Goal: Check status: Check status

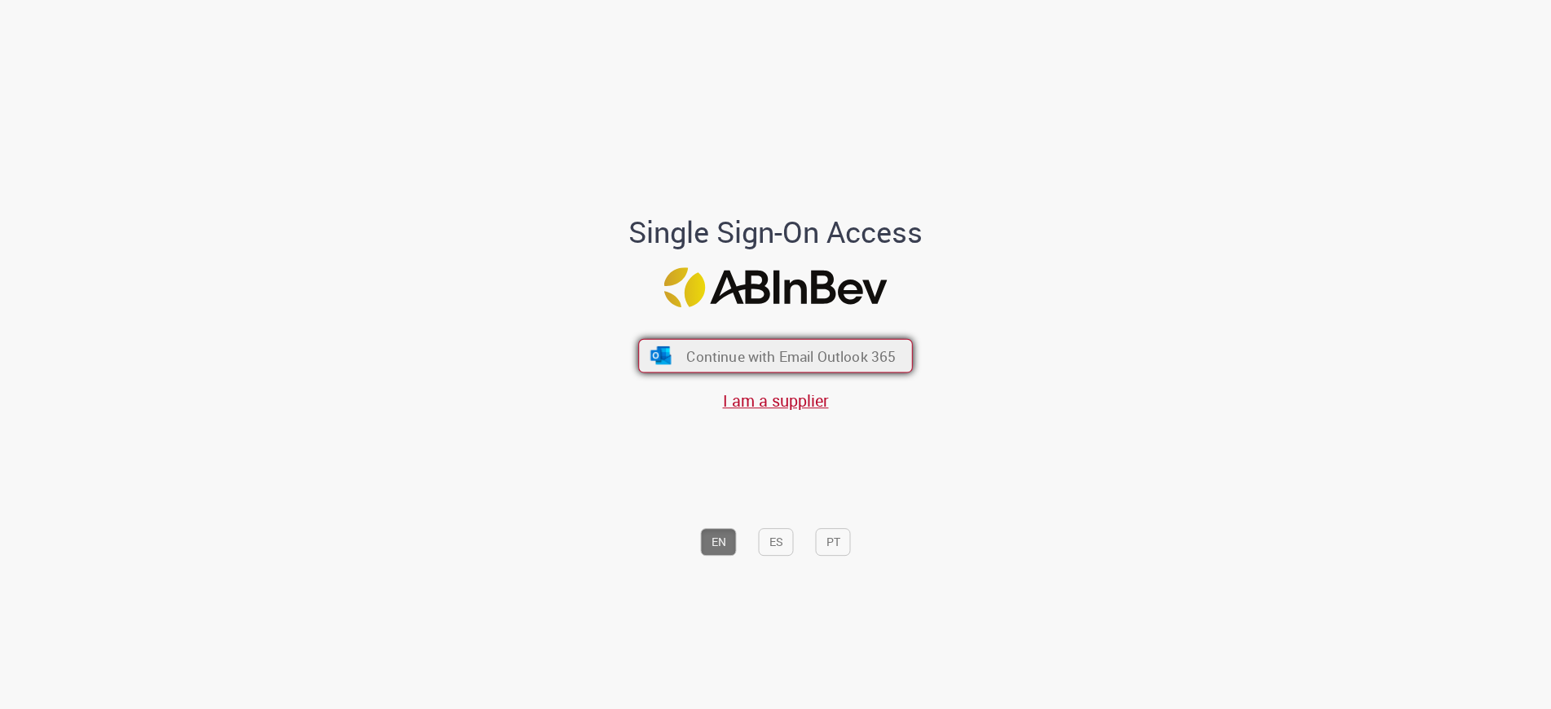
click at [822, 364] on span "Continue with Email Outlook 365" at bounding box center [790, 355] width 209 height 19
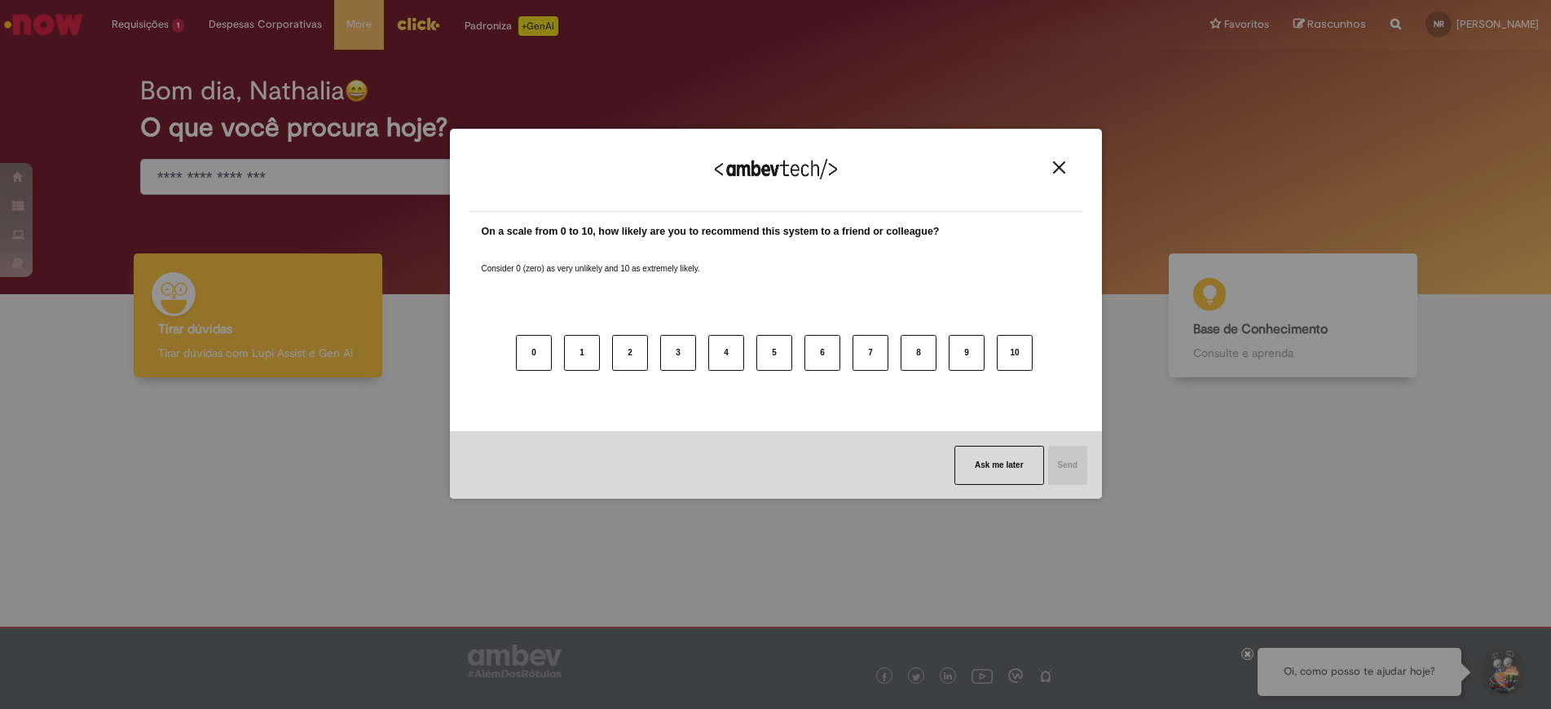
drag, startPoint x: 1061, startPoint y: 165, endPoint x: 421, endPoint y: 64, distance: 648.5
click at [1059, 162] on img "Close" at bounding box center [1059, 167] width 12 height 12
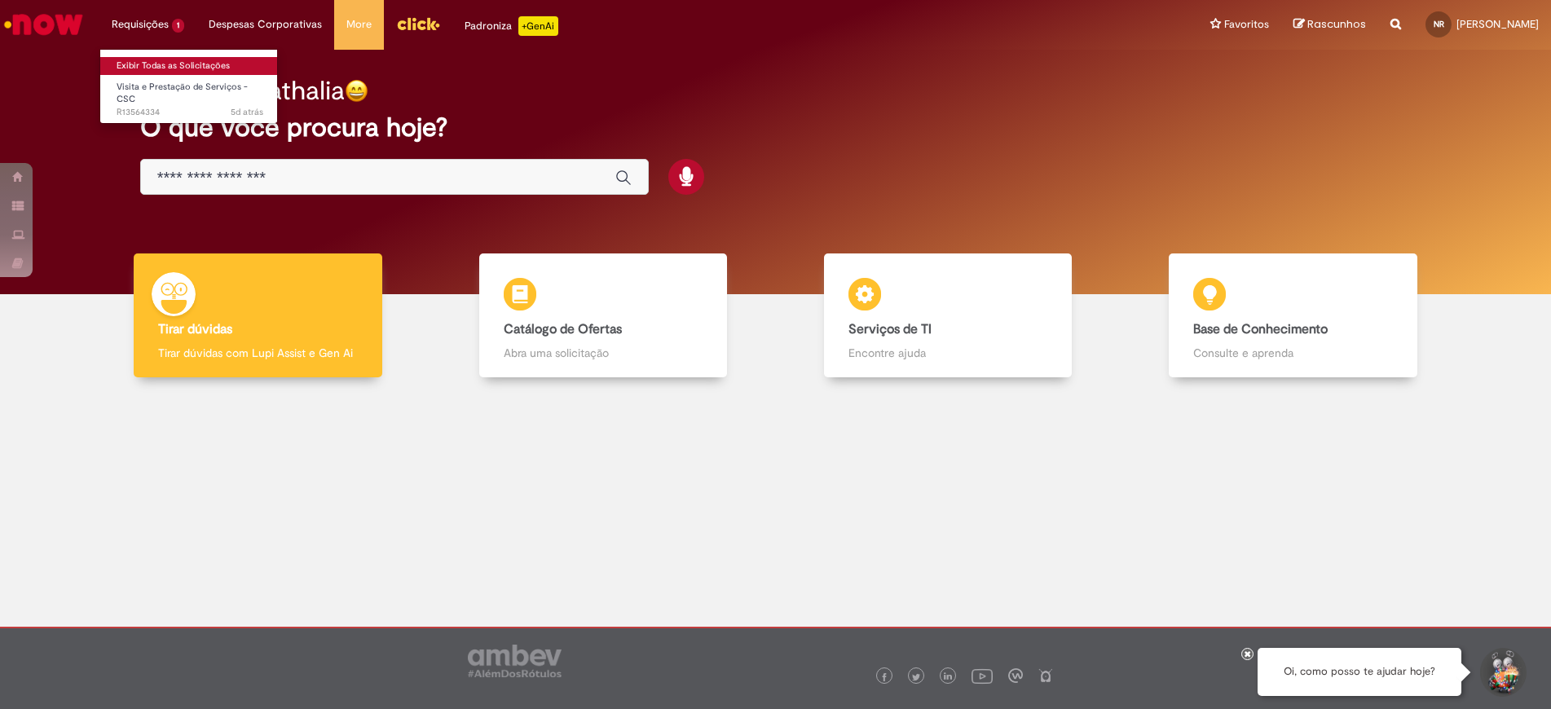
click at [154, 61] on link "Exibir Todas as Solicitações" at bounding box center [189, 66] width 179 height 18
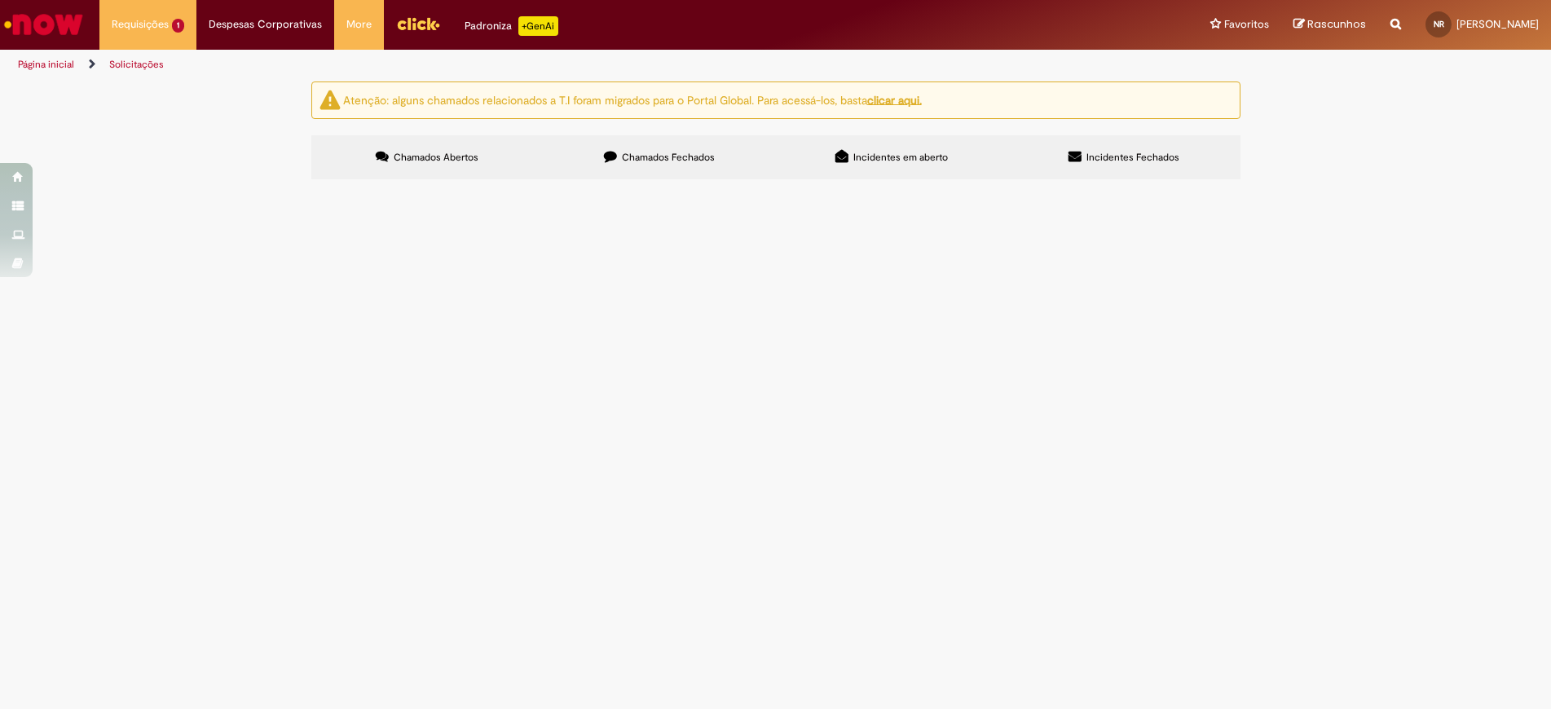
click at [642, 155] on span "Chamados Fechados" at bounding box center [668, 157] width 93 height 13
click at [877, 147] on label "Incidentes em aberto" at bounding box center [892, 157] width 232 height 44
click at [1086, 143] on label "Incidentes Fechados" at bounding box center [1124, 157] width 232 height 44
